Goal: Check status

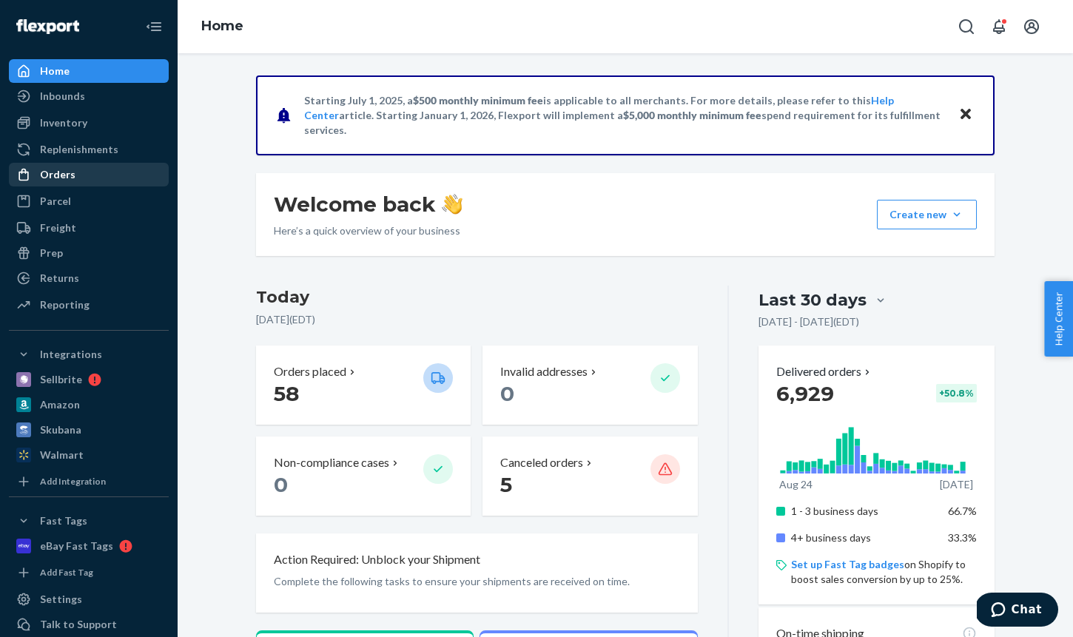
click at [54, 173] on div "Orders" at bounding box center [58, 174] width 36 height 15
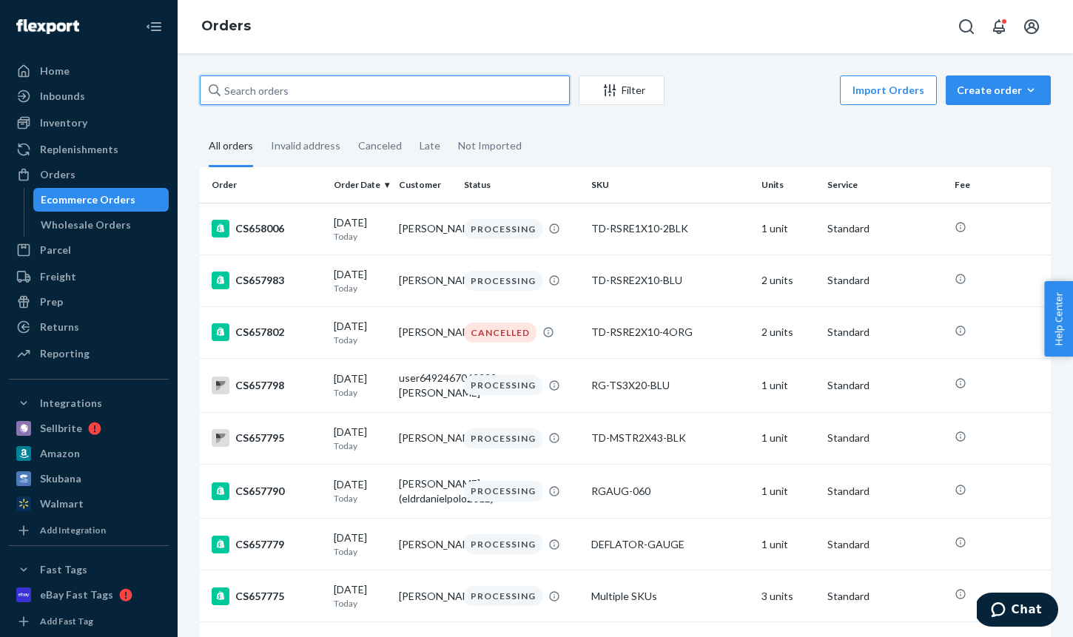
click at [333, 88] on input "text" at bounding box center [385, 90] width 370 height 30
paste input "CS657372"
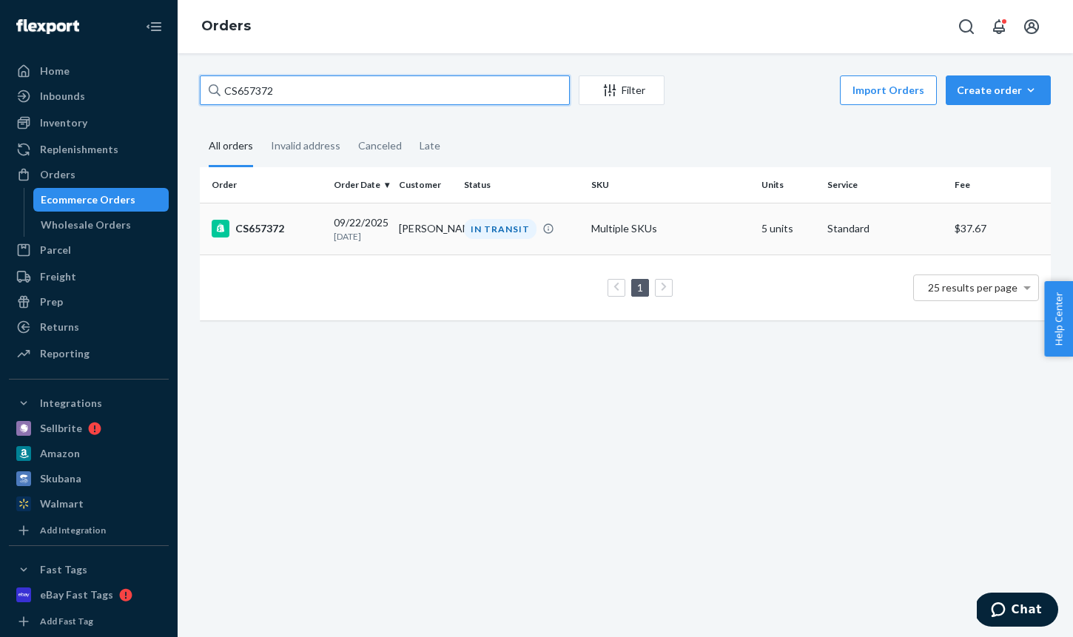
type input "CS657372"
click at [299, 238] on div "CS657372" at bounding box center [267, 229] width 110 height 18
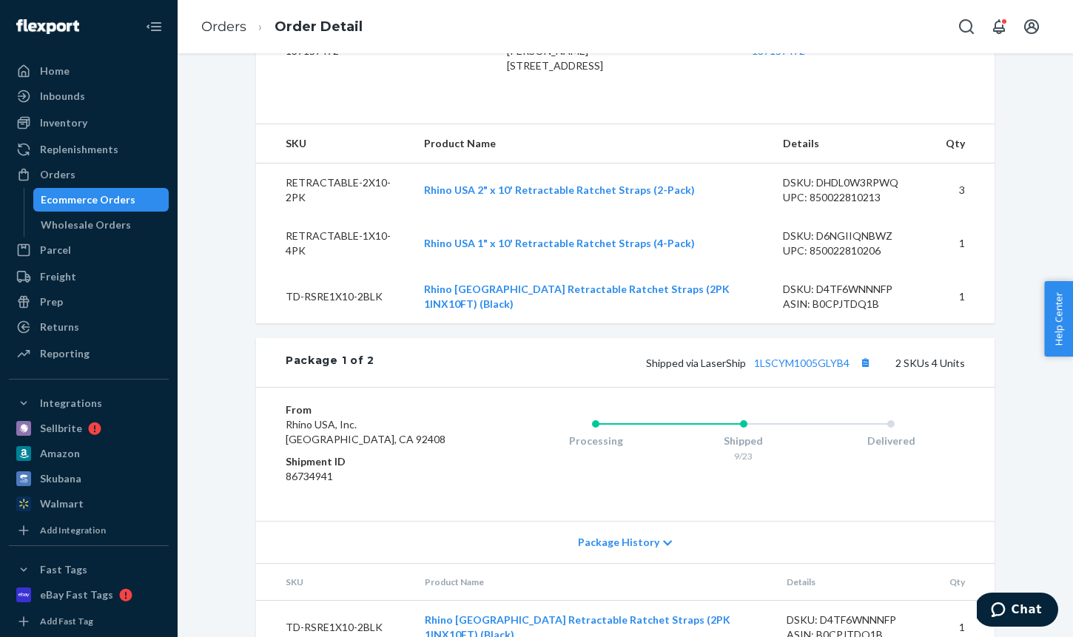
scroll to position [417, 0]
click at [828, 369] on link "1LSCYM1005GLYB4" at bounding box center [801, 362] width 95 height 13
